Goal: Transaction & Acquisition: Purchase product/service

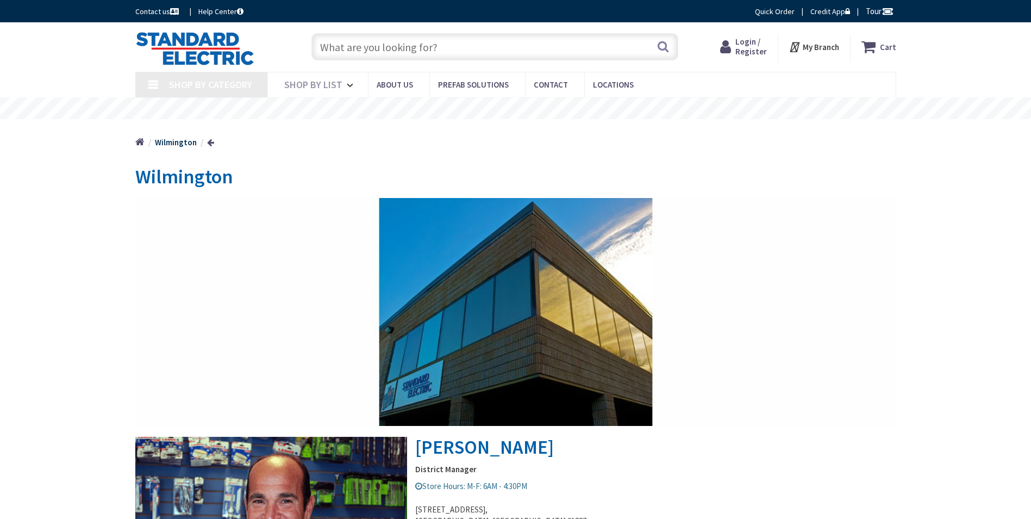
type input "[PERSON_NAME][GEOGRAPHIC_DATA]"
click at [491, 49] on input "text" at bounding box center [495, 46] width 367 height 27
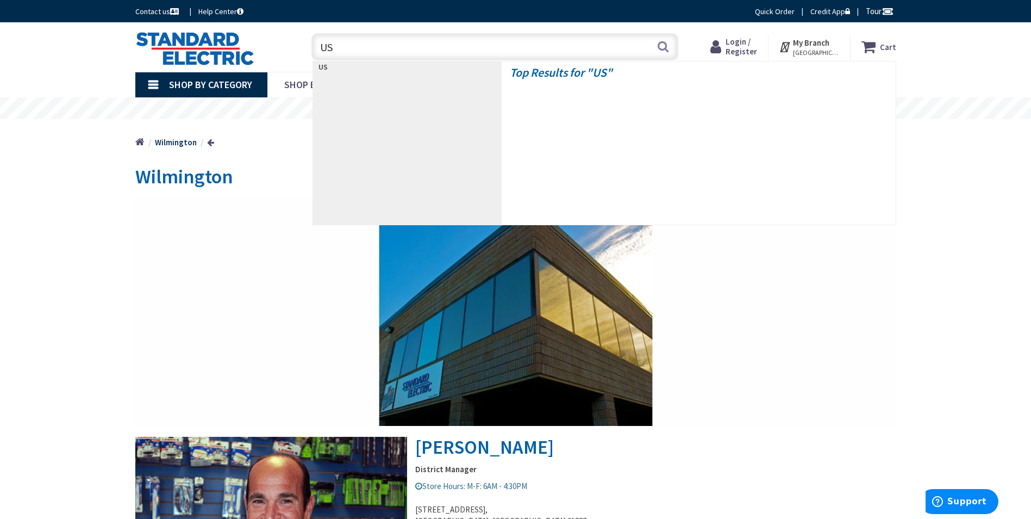
type input "USB"
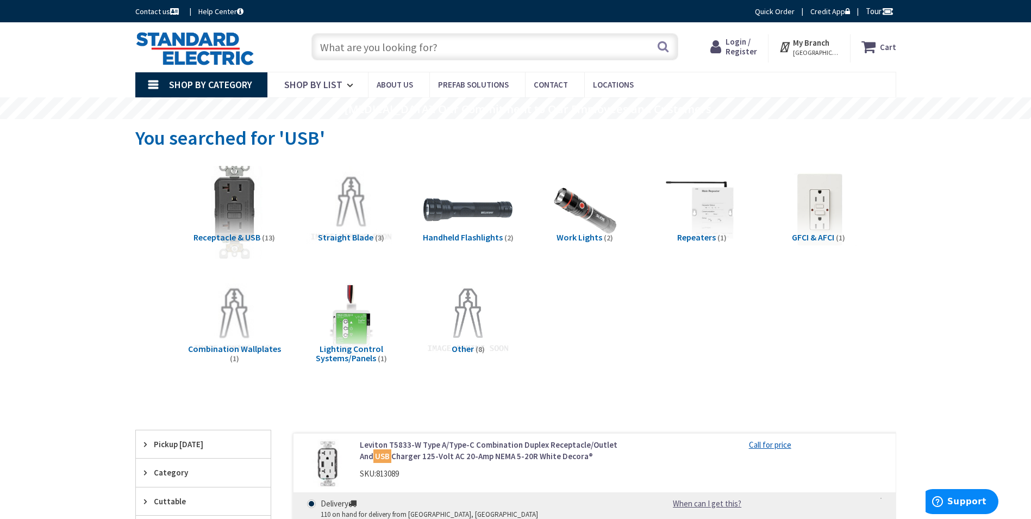
click at [237, 204] on img at bounding box center [234, 209] width 98 height 98
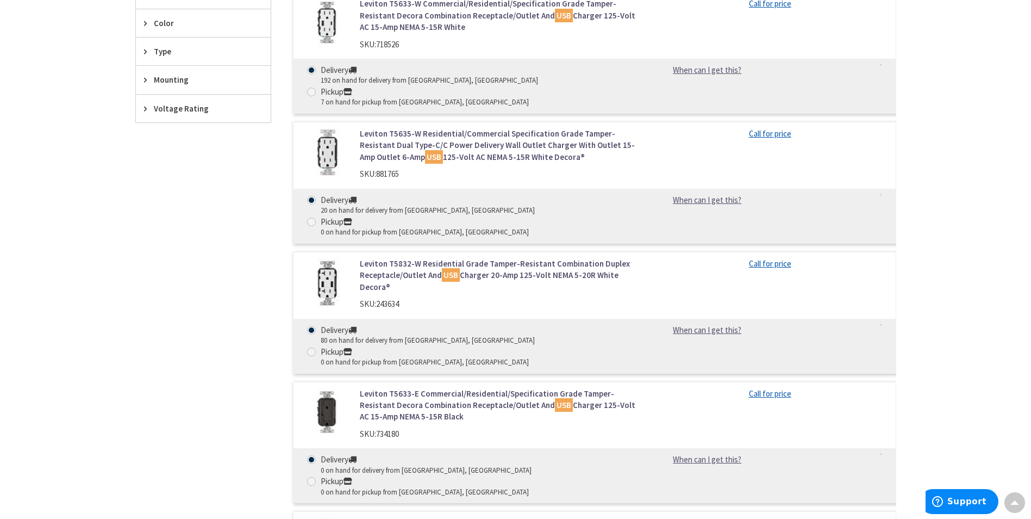
scroll to position [519, 0]
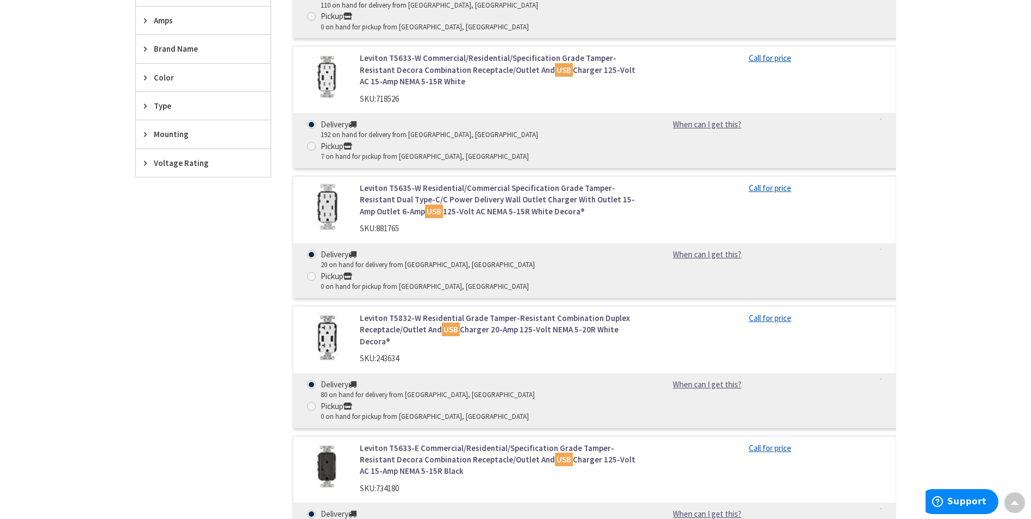
click at [506, 182] on link "Leviton T5635-W Residential/Commercial Specification Grade Tamper-Resistant Dua…" at bounding box center [498, 199] width 277 height 35
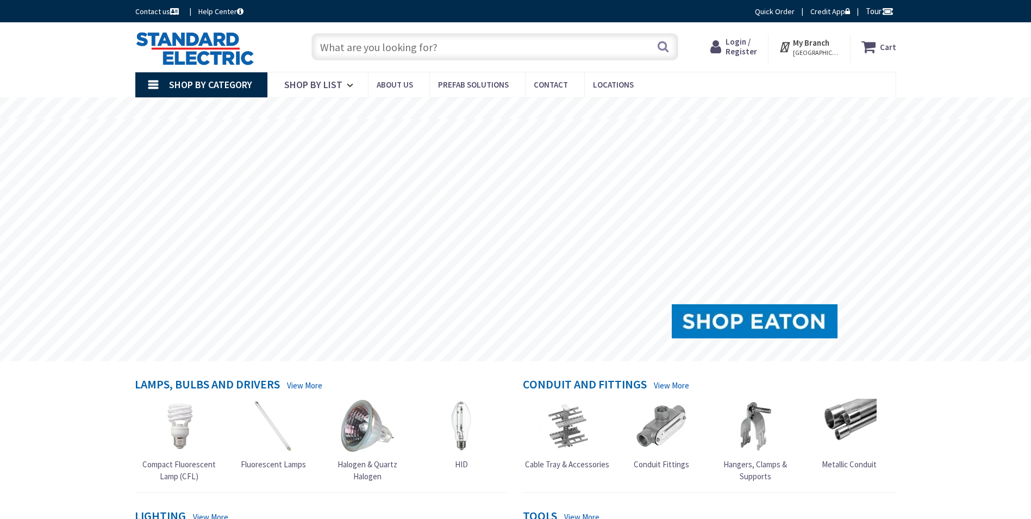
click at [437, 53] on input "text" at bounding box center [495, 46] width 367 height 27
paste input "4-11/16"
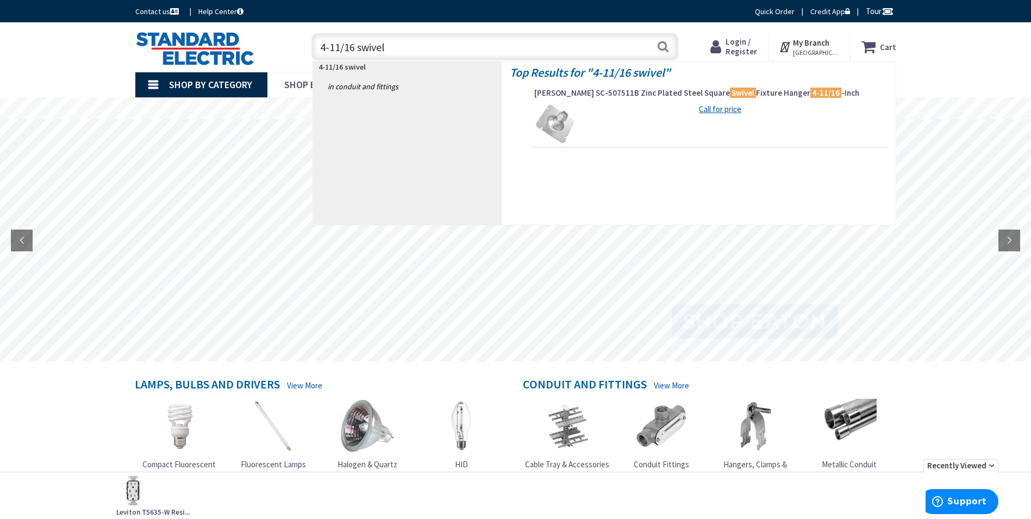
type input "4-11/16 swivel"
click at [555, 115] on img at bounding box center [554, 123] width 41 height 41
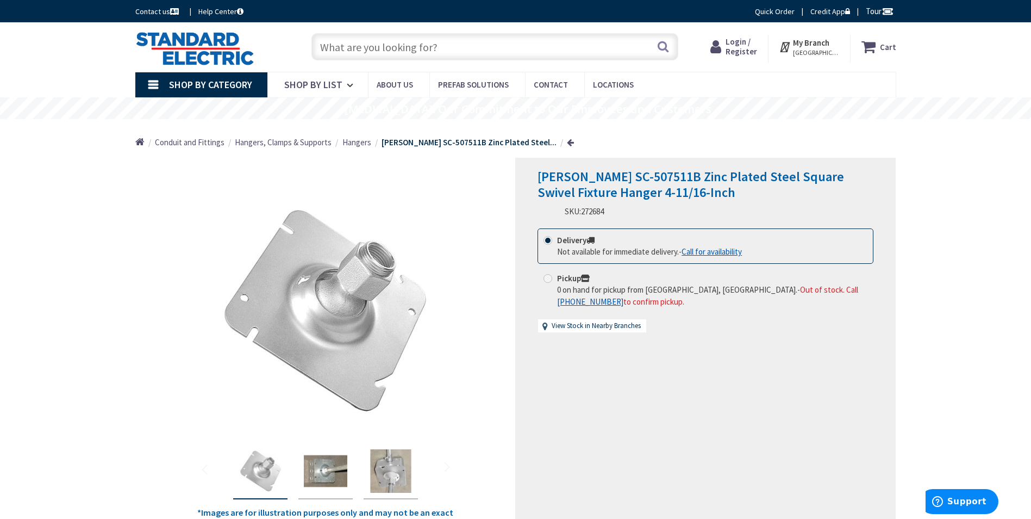
click at [711, 451] on div "Sam Garvin SC-507511B Zinc Plated Steel Square Swivel Fixture Hanger 4-11/16-In…" at bounding box center [705, 345] width 381 height 375
